Goal: Task Accomplishment & Management: Use online tool/utility

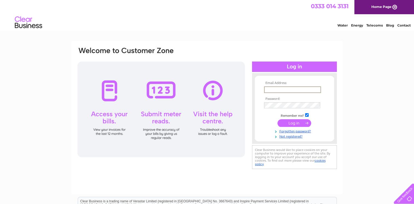
click at [271, 89] on input "text" at bounding box center [292, 90] width 57 height 7
type input "kingledores@btconnect.com"
click at [298, 125] on input "submit" at bounding box center [295, 123] width 34 height 8
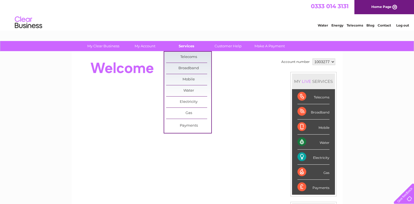
click at [190, 46] on link "Services" at bounding box center [186, 46] width 45 height 10
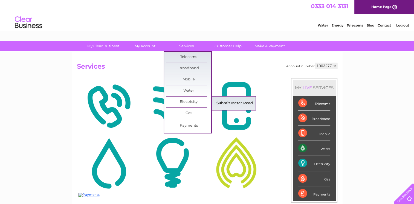
click at [235, 102] on link "Submit Meter Read" at bounding box center [234, 103] width 45 height 11
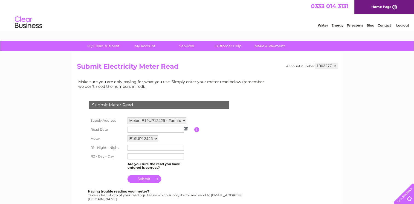
click at [335, 65] on select "1003277 1080082" at bounding box center [326, 66] width 23 height 7
select select "1080082"
click at [315, 63] on select "1003277 1080082" at bounding box center [326, 66] width 23 height 7
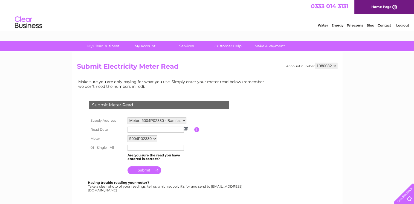
click at [185, 129] on img at bounding box center [186, 129] width 4 height 4
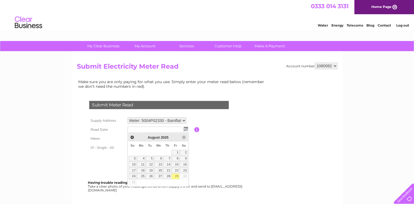
click at [174, 174] on link "29" at bounding box center [176, 176] width 8 height 5
type input "2025/08/29"
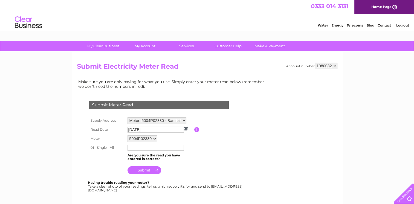
click at [135, 148] on input "text" at bounding box center [156, 148] width 56 height 6
type input "18630"
click at [143, 169] on input "submit" at bounding box center [145, 171] width 34 height 8
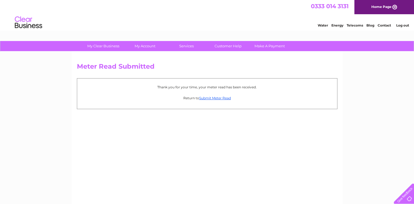
click at [404, 24] on link "Log out" at bounding box center [402, 25] width 13 height 4
